Goal: Task Accomplishment & Management: Use online tool/utility

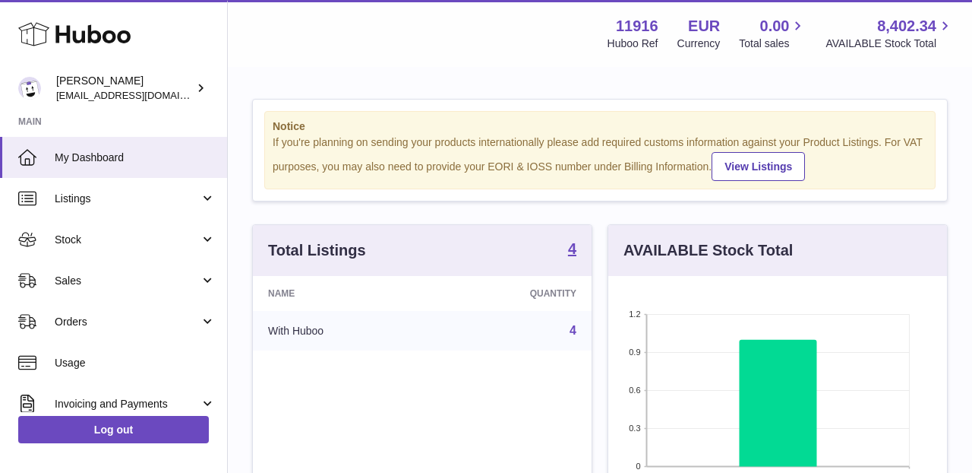
scroll to position [237, 339]
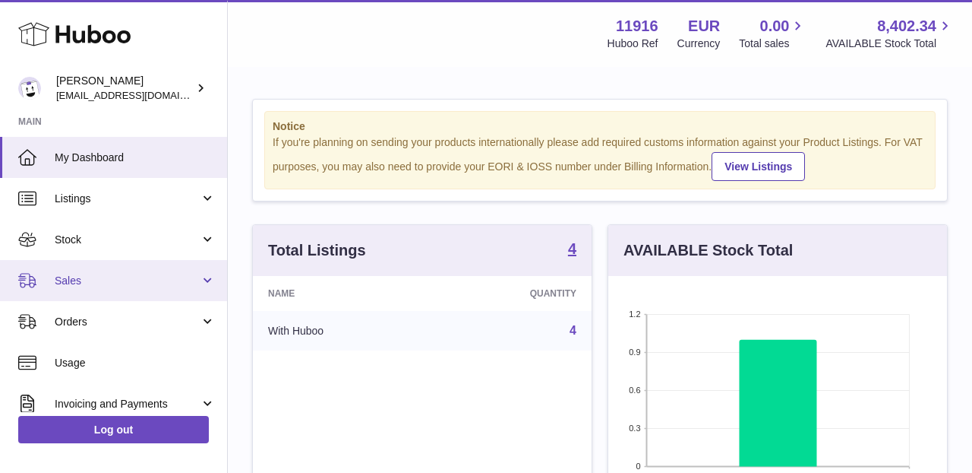
click at [197, 275] on link "Sales" at bounding box center [113, 280] width 227 height 41
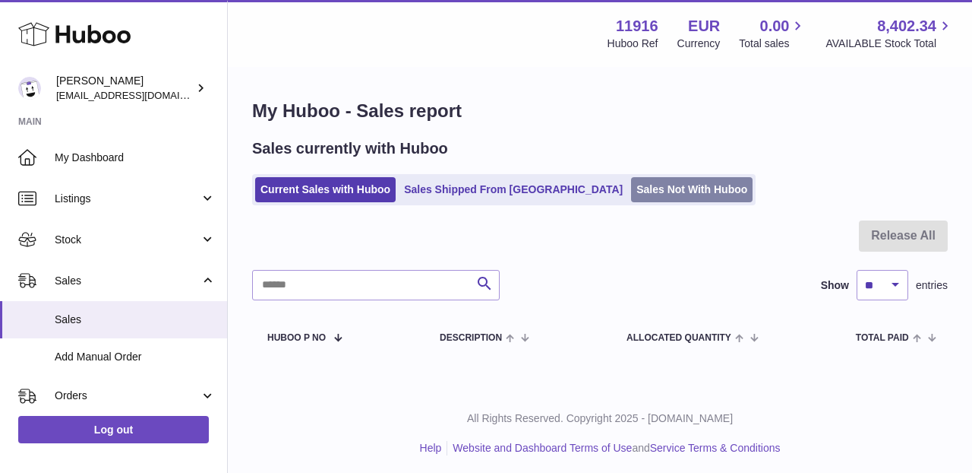
click at [631, 187] on link "Sales Not With Huboo" at bounding box center [692, 189] width 122 height 25
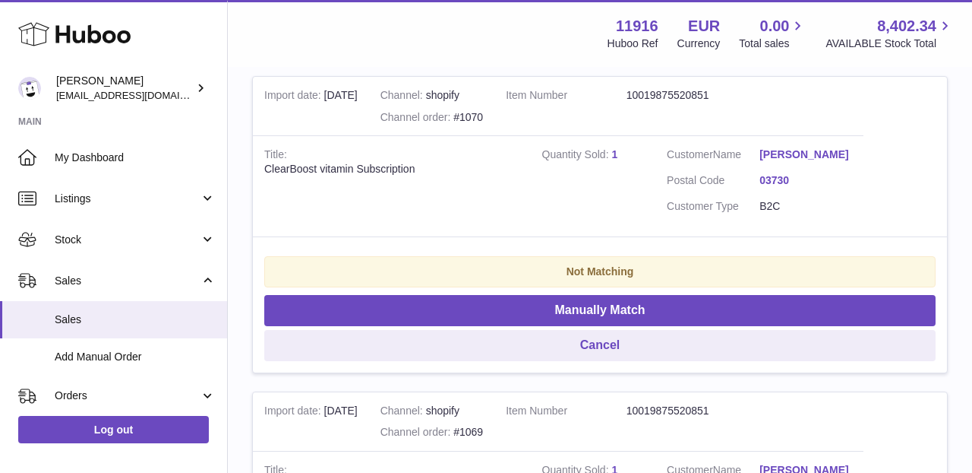
scroll to position [343, 0]
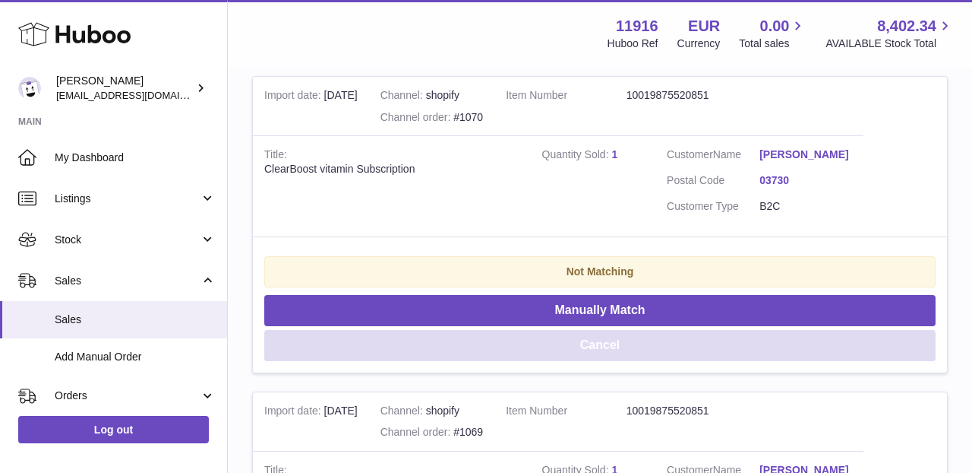
click at [596, 354] on button "Cancel" at bounding box center [600, 345] width 672 height 31
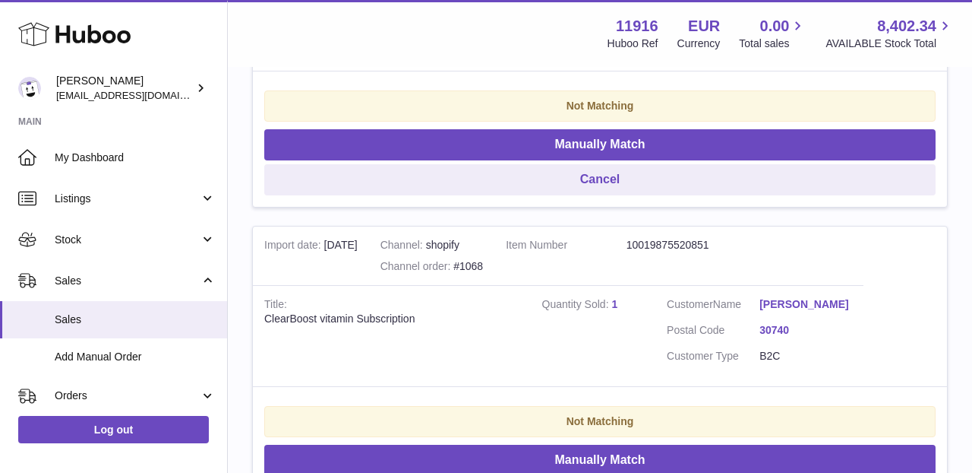
scroll to position [599, 0]
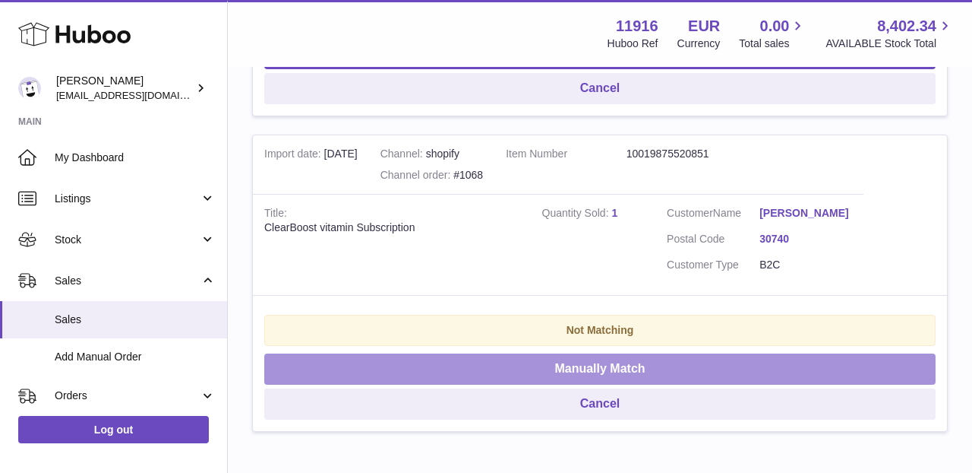
click at [596, 354] on button "Manually Match" at bounding box center [600, 368] width 672 height 31
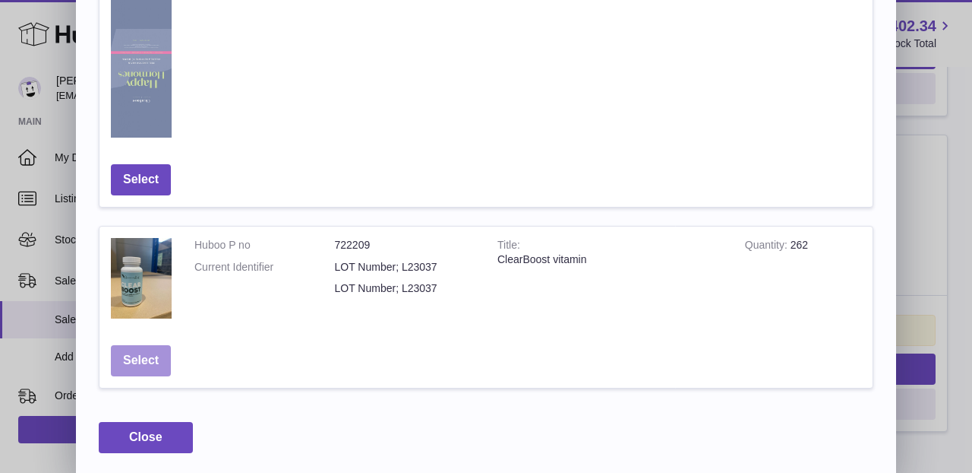
scroll to position [936, 0]
click at [144, 360] on button "Select" at bounding box center [141, 361] width 60 height 31
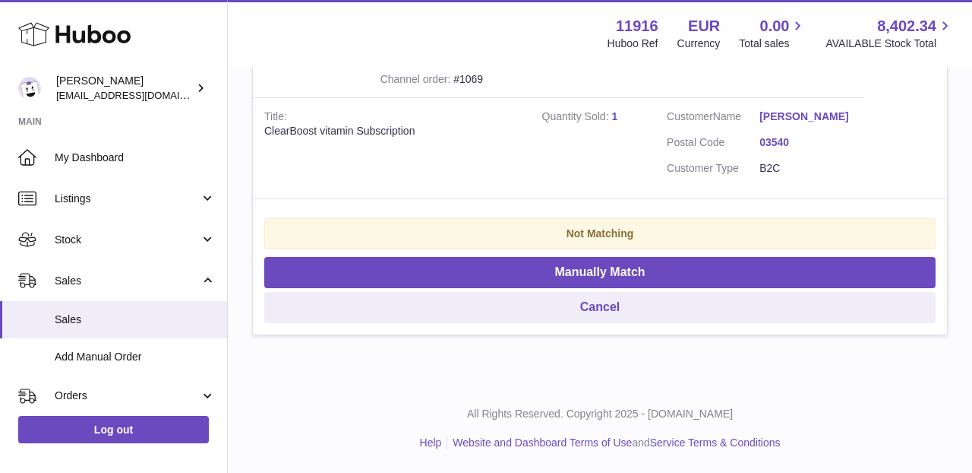
scroll to position [371, 0]
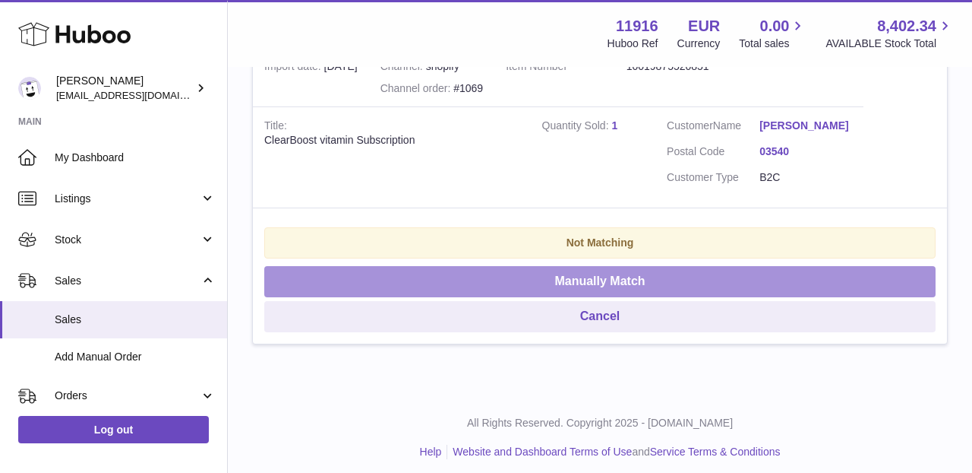
click at [452, 278] on button "Manually Match" at bounding box center [600, 281] width 672 height 31
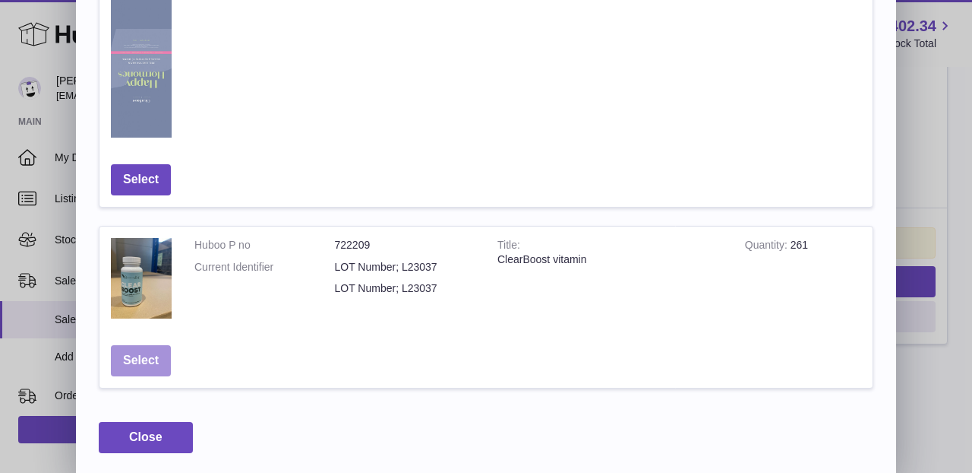
scroll to position [936, 0]
click at [139, 353] on button "Select" at bounding box center [141, 361] width 60 height 31
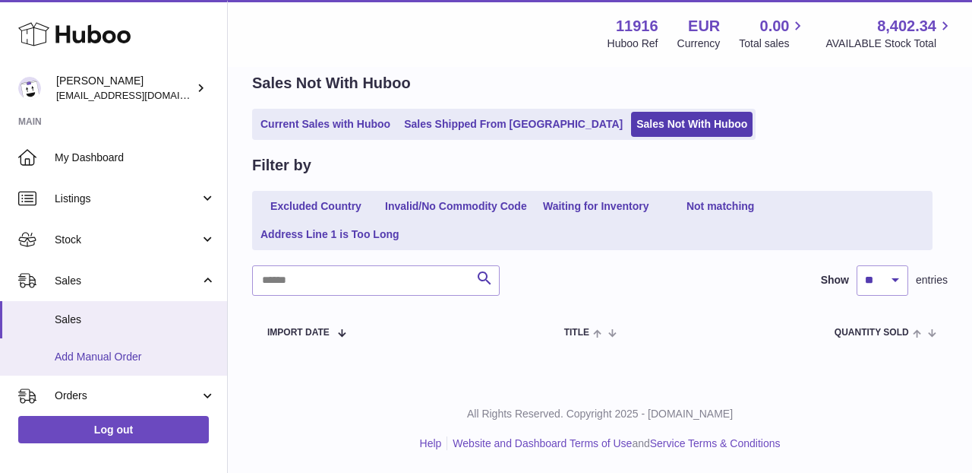
scroll to position [62, 0]
